Goal: Transaction & Acquisition: Purchase product/service

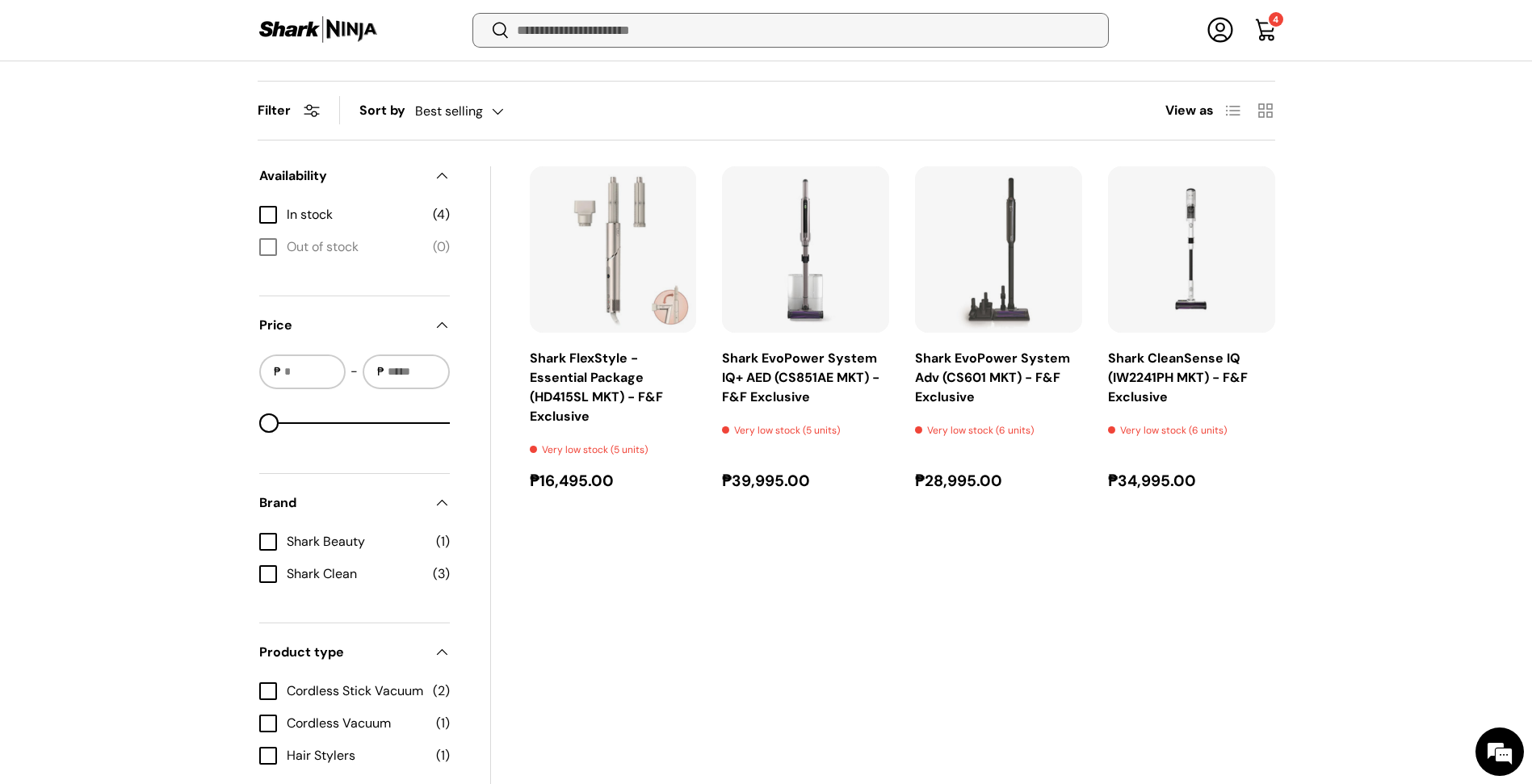
click at [792, 42] on input "Search" at bounding box center [790, 31] width 635 height 33
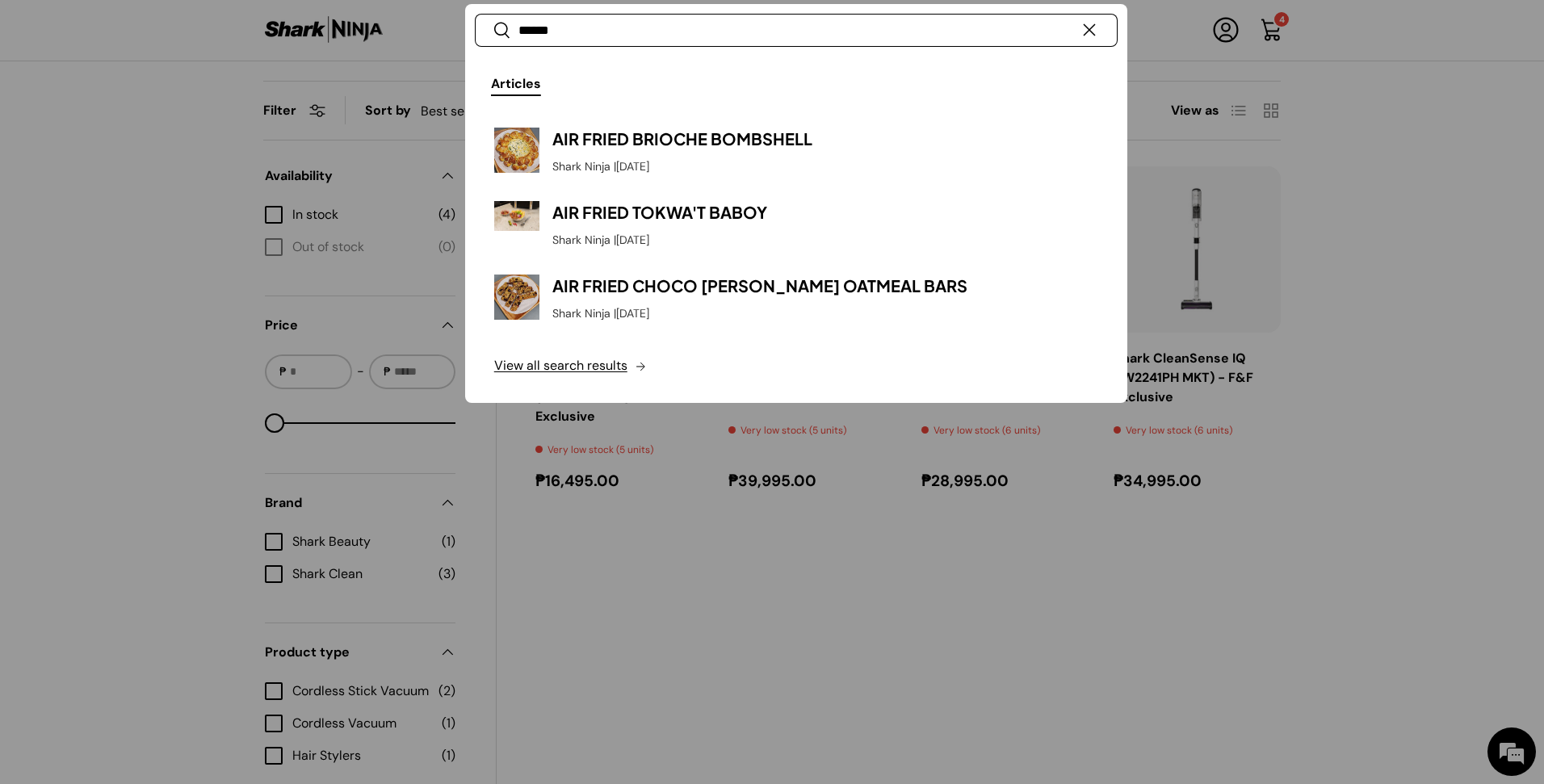
type input "*******"
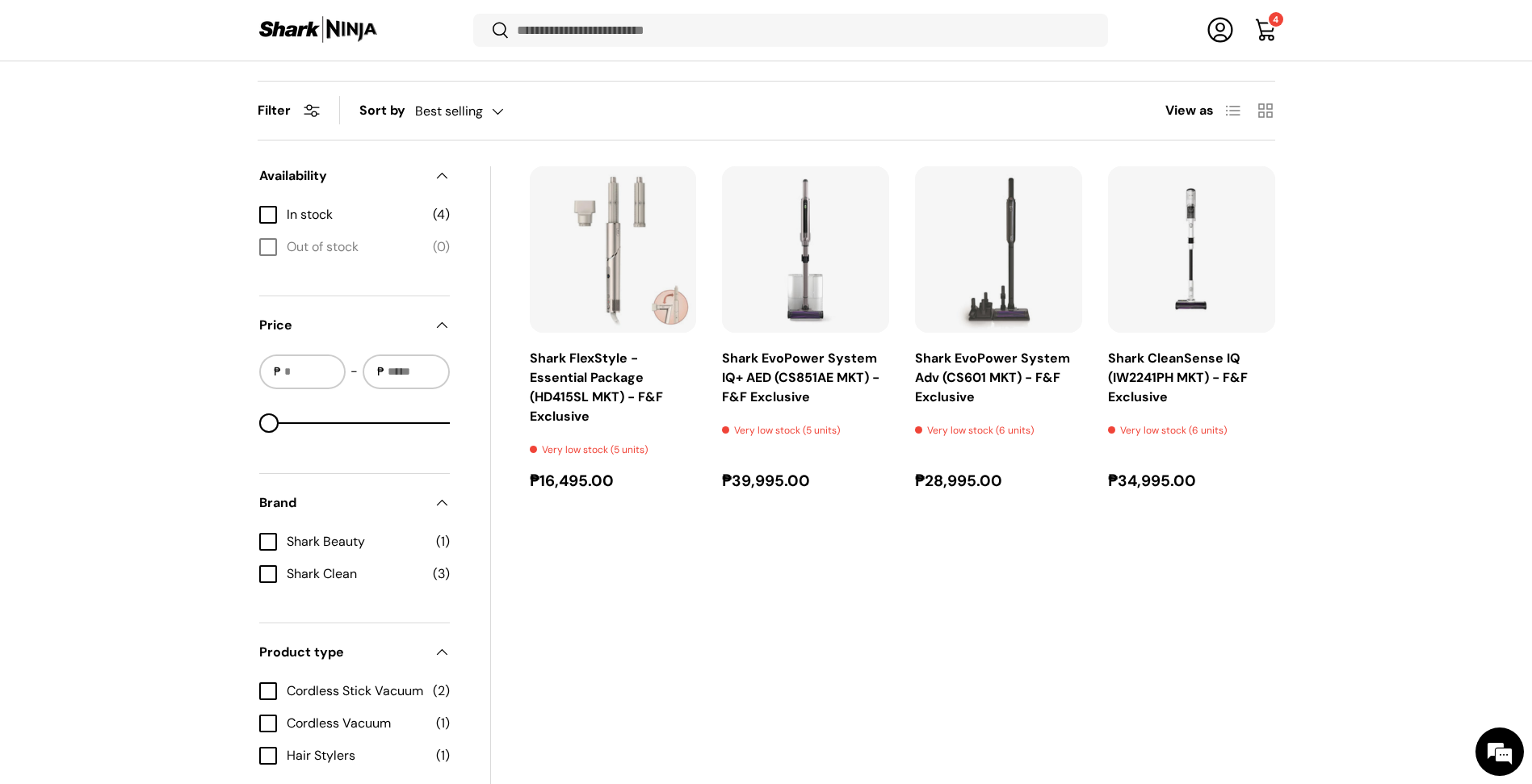
click at [1271, 40] on link "Cart 4 4 items" at bounding box center [1265, 30] width 35 height 35
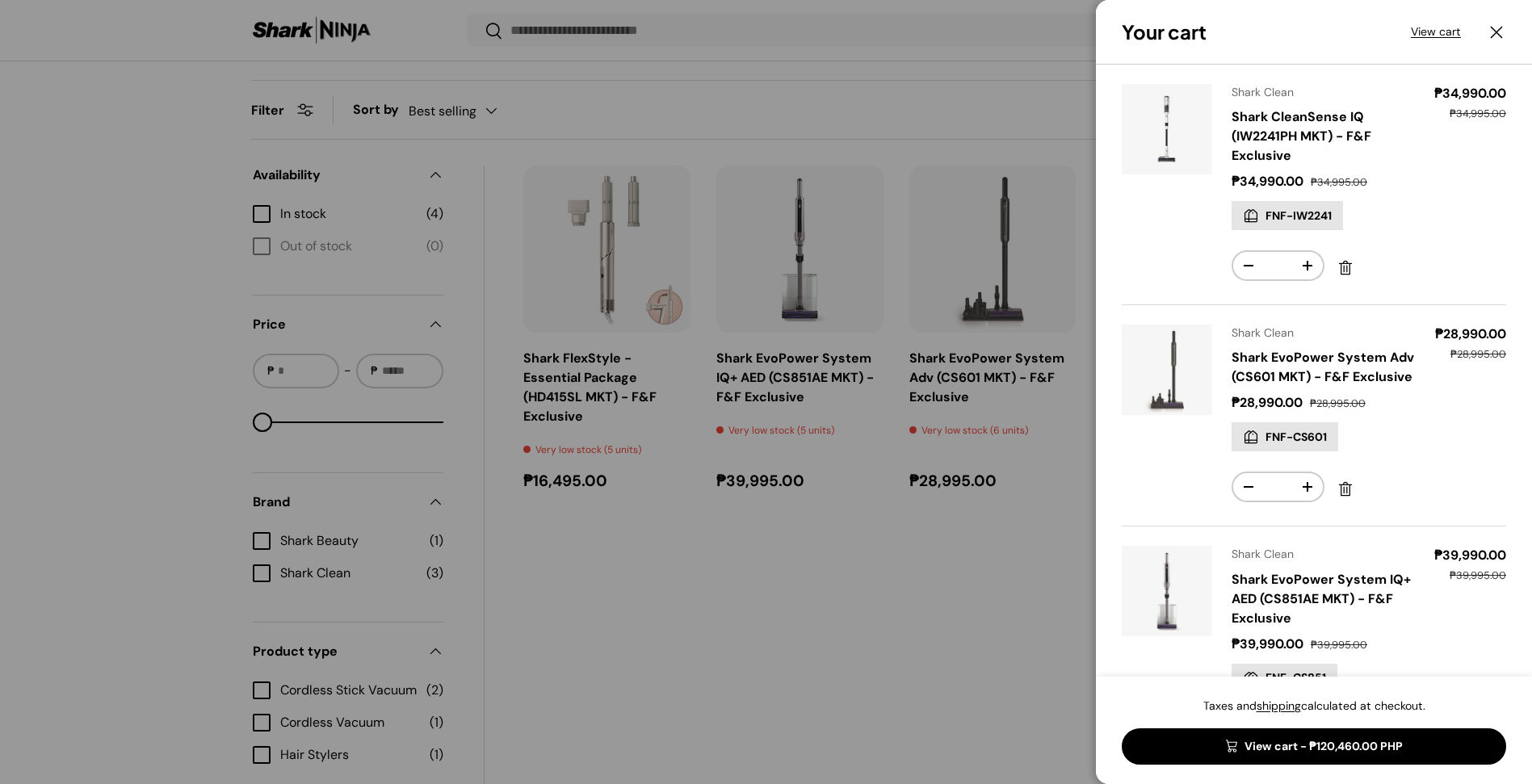
click at [1271, 40] on div at bounding box center [766, 392] width 1532 height 784
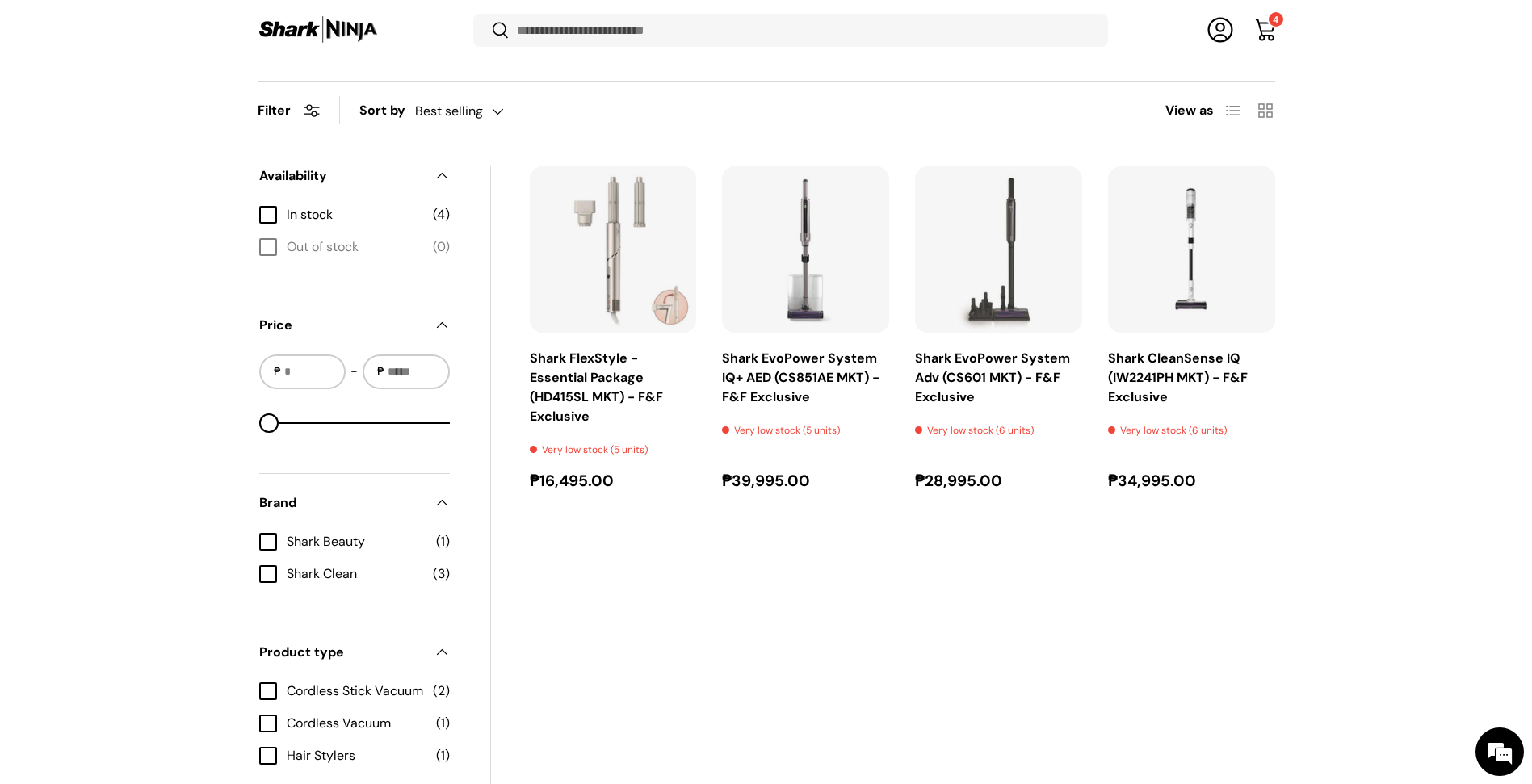
click at [1271, 40] on link "Cart 4 4 items" at bounding box center [1265, 30] width 35 height 35
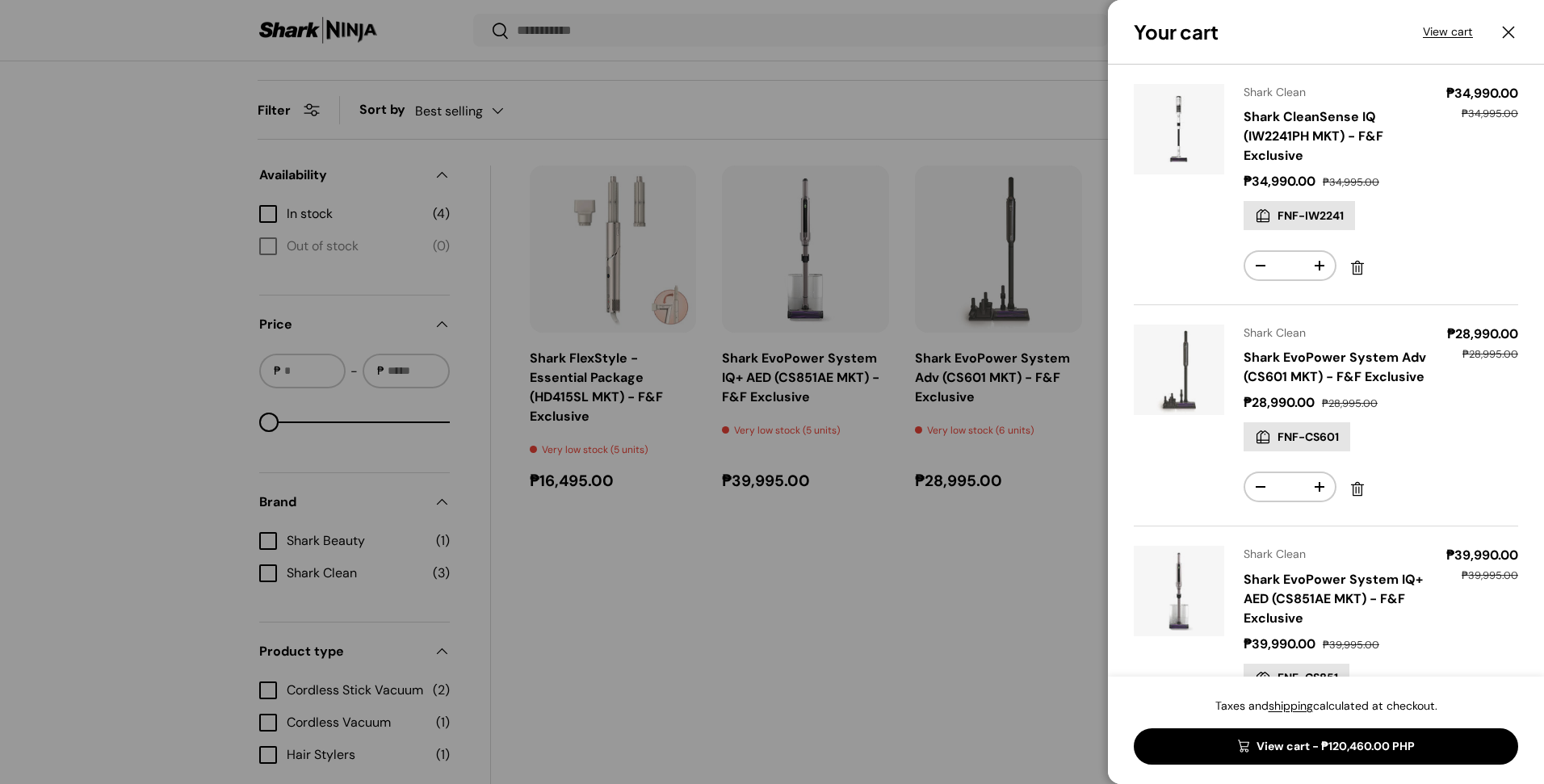
click at [932, 579] on div at bounding box center [772, 392] width 1544 height 784
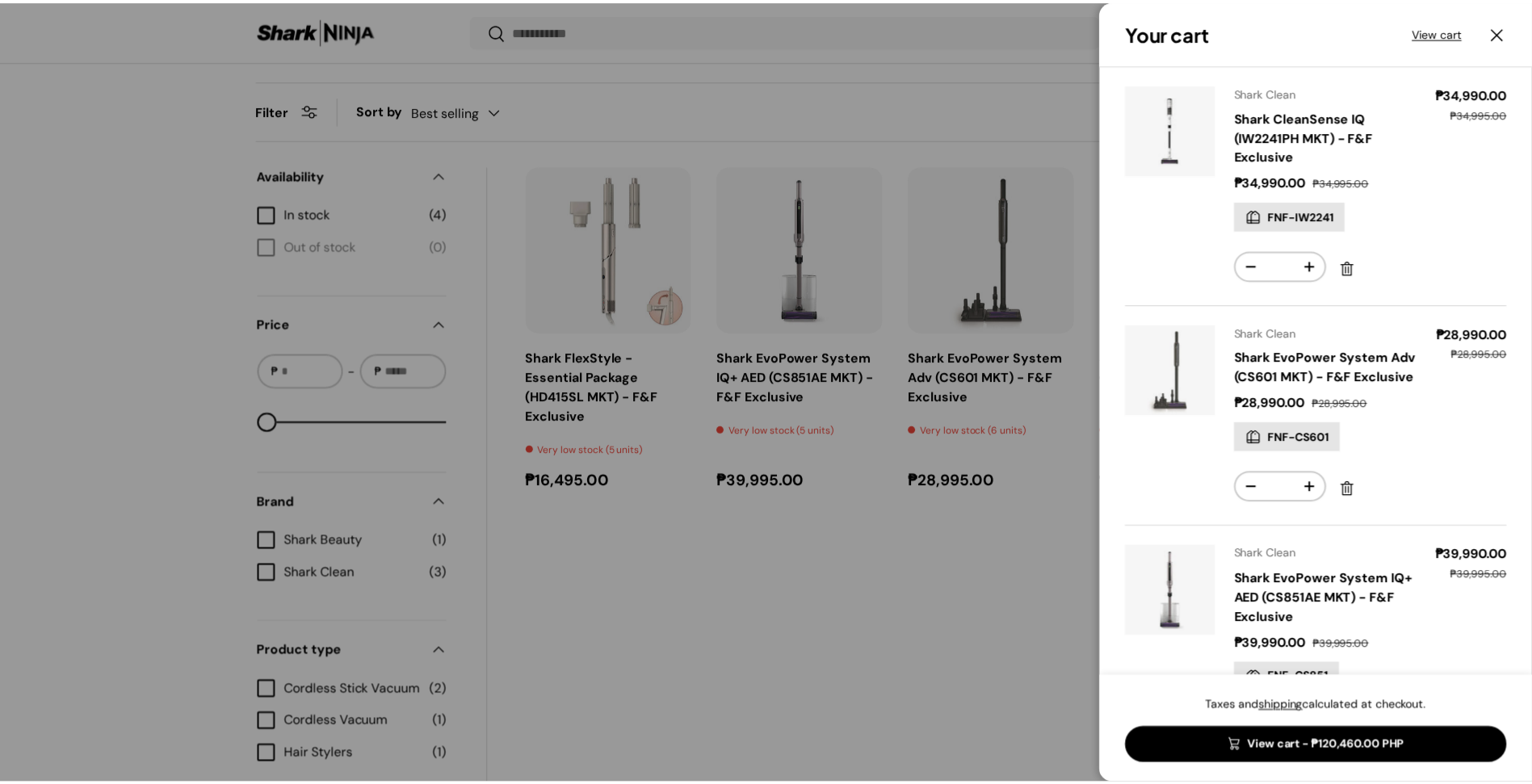
scroll to position [524, 0]
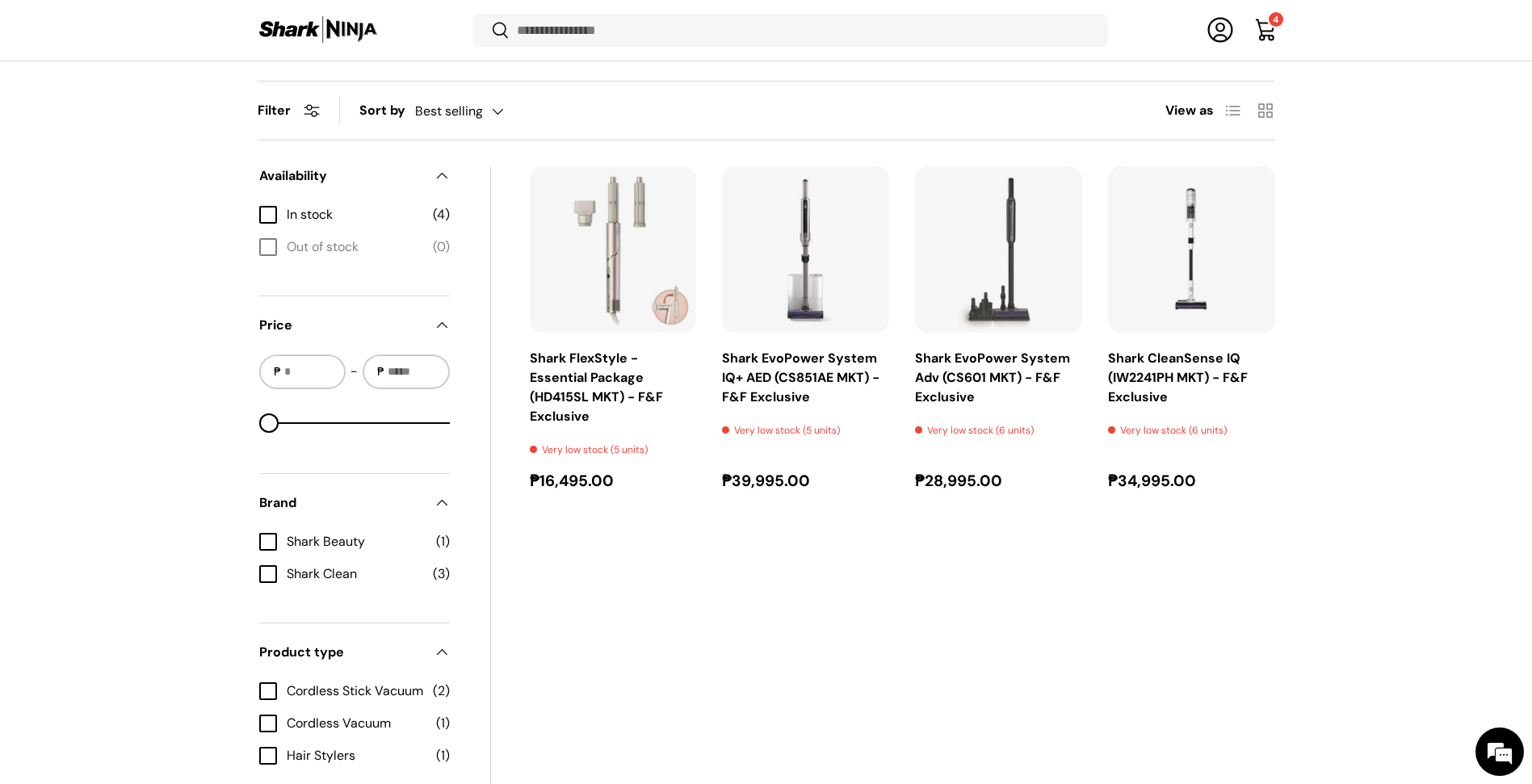
click at [1345, 327] on div "Filter Filter & Sort Sort by Best selling Featured Best selling Alphabetically,…" at bounding box center [766, 462] width 1532 height 762
drag, startPoint x: 1423, startPoint y: 301, endPoint x: 1296, endPoint y: 40, distance: 290.3
click at [1423, 300] on div "Filter Filter & Sort Sort by Best selling Featured Best selling Alphabetically,…" at bounding box center [766, 462] width 1532 height 762
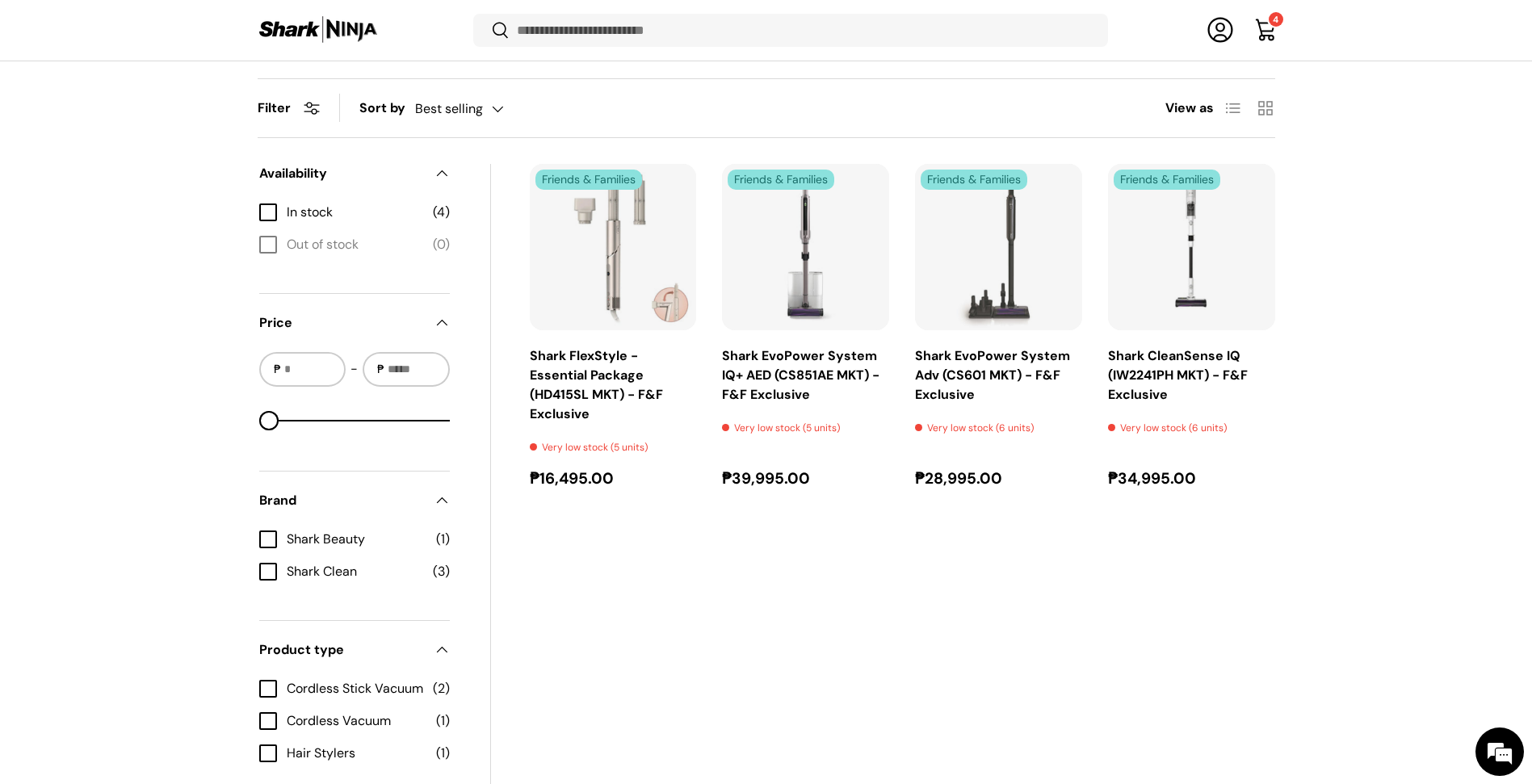
scroll to position [551, 0]
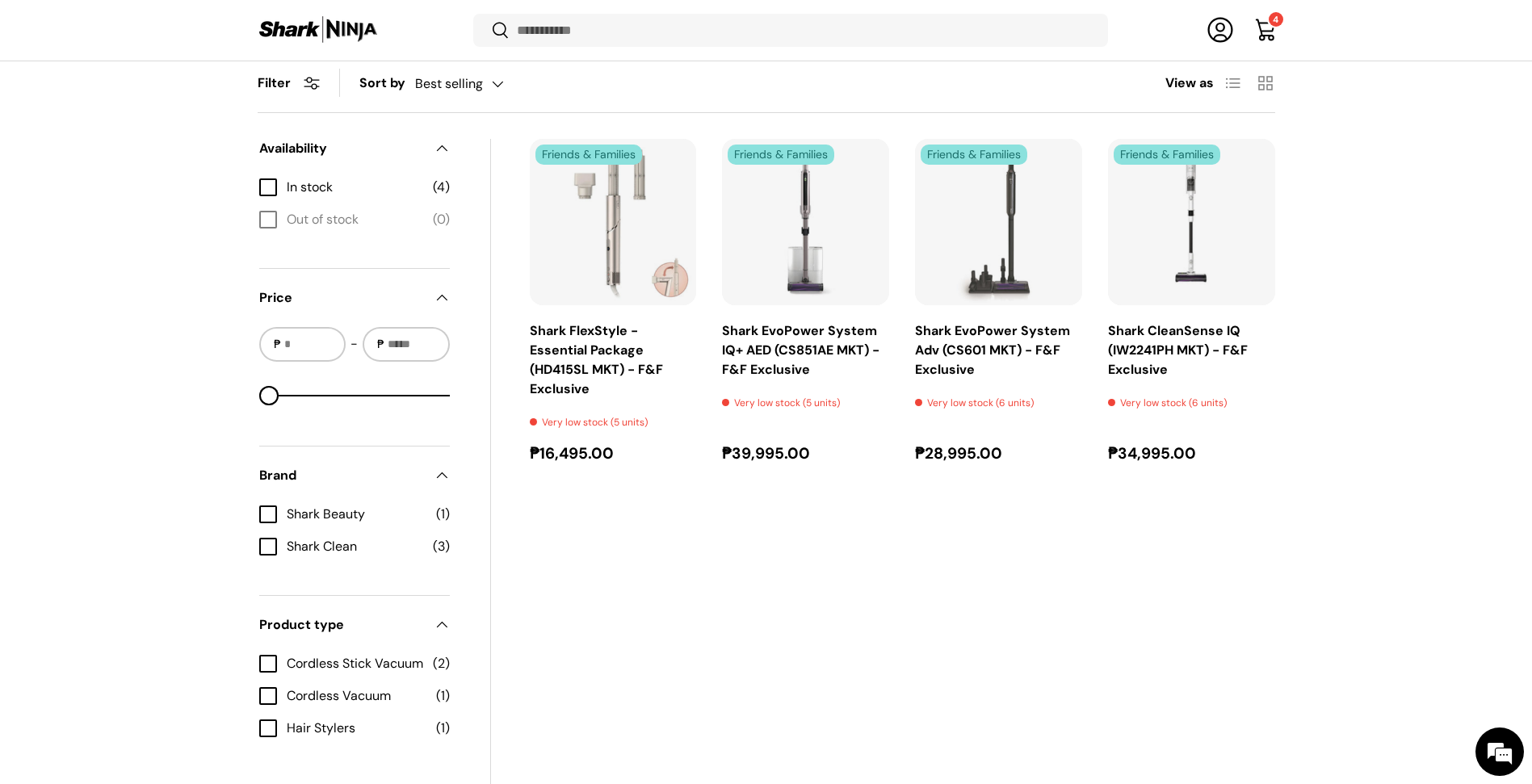
click at [1438, 275] on div "Filter Filter & Sort Sort by Best selling Featured Best selling Alphabetically,…" at bounding box center [766, 435] width 1532 height 762
click at [1292, 557] on div "Filter Filter & Sort Sort by Best selling Featured Best selling Alphabetically,…" at bounding box center [766, 435] width 1121 height 762
